Goal: Information Seeking & Learning: Learn about a topic

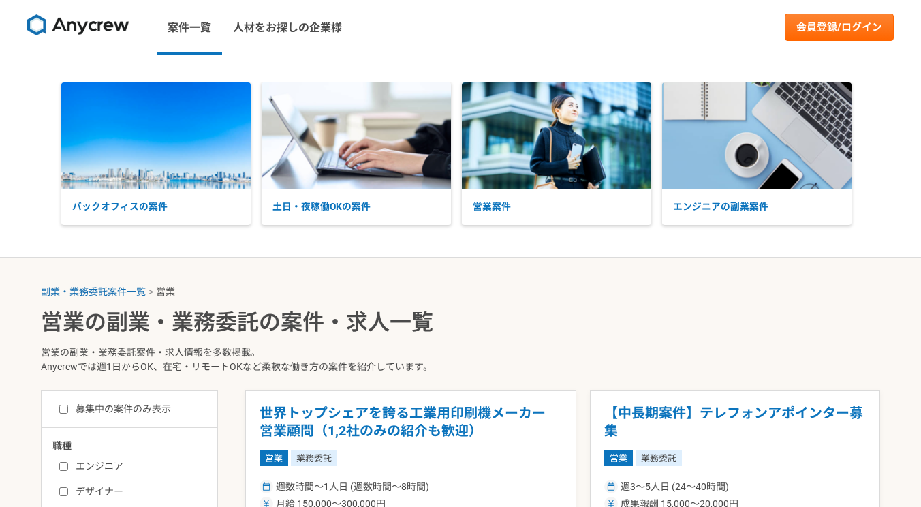
click at [192, 136] on img at bounding box center [155, 135] width 189 height 106
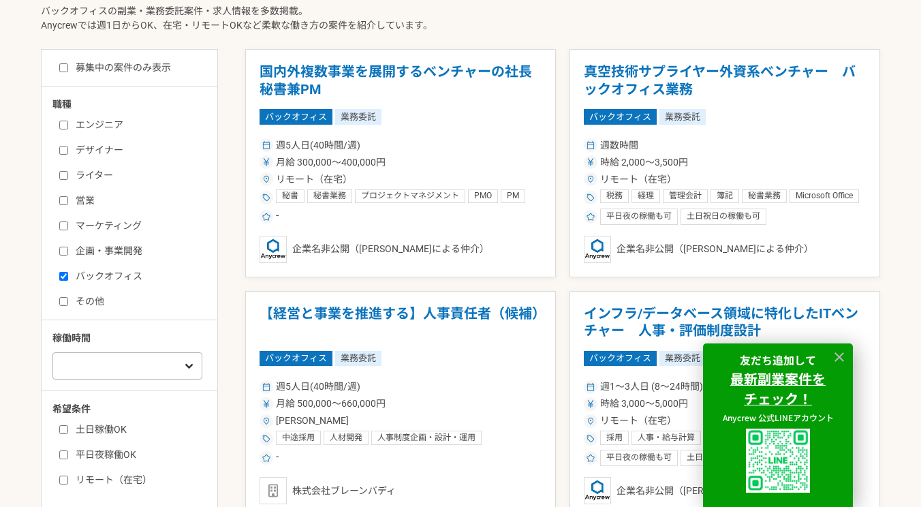
scroll to position [341, 0]
click at [65, 202] on input "営業" at bounding box center [63, 201] width 9 height 9
checkbox input "true"
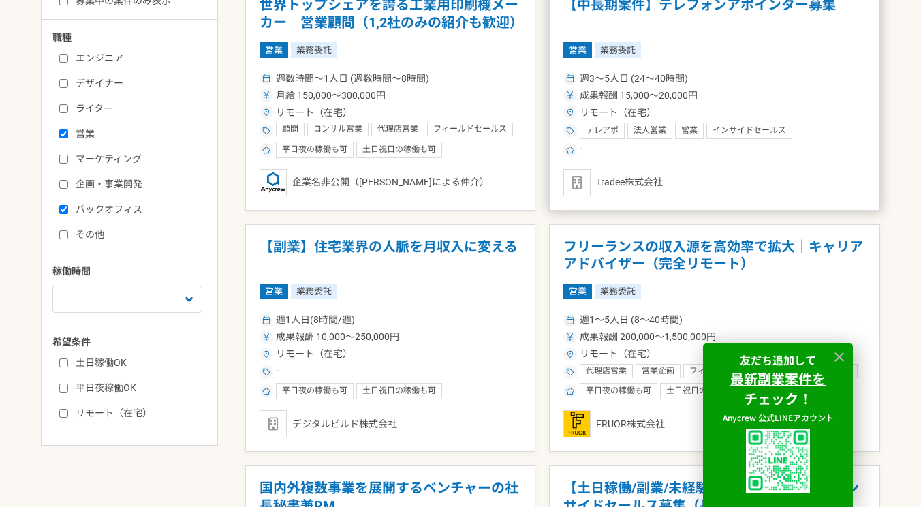
scroll to position [409, 0]
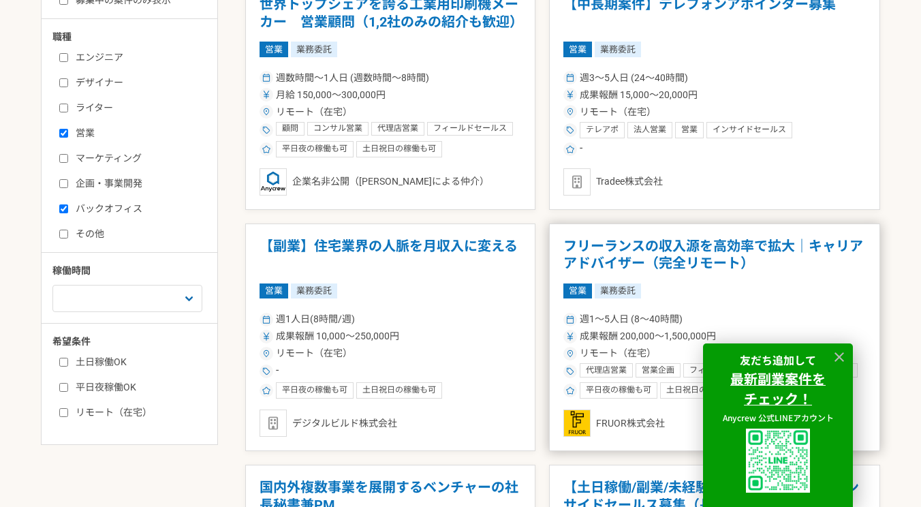
click at [755, 249] on h1 "フリーランスの収入源を高効率で拡大｜キャリアアドバイザー（完全リモート）" at bounding box center [714, 255] width 302 height 35
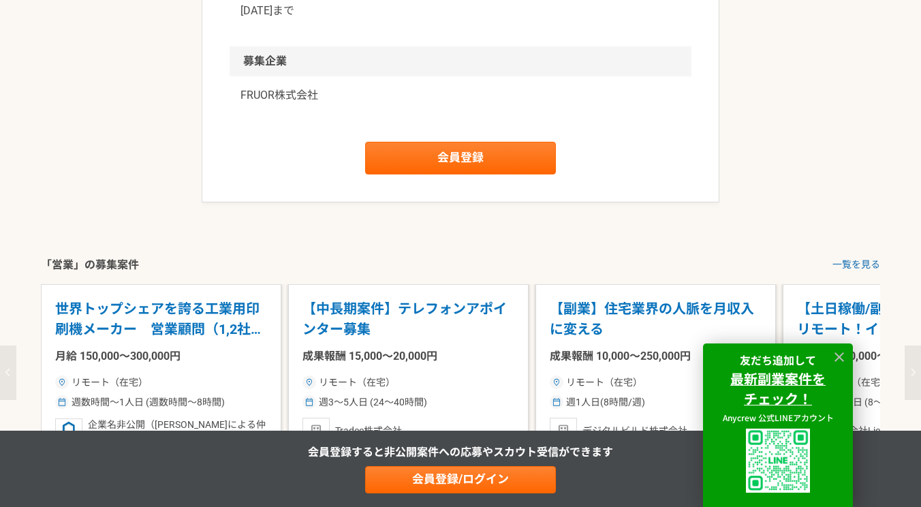
scroll to position [1907, 0]
